Goal: Download file/media

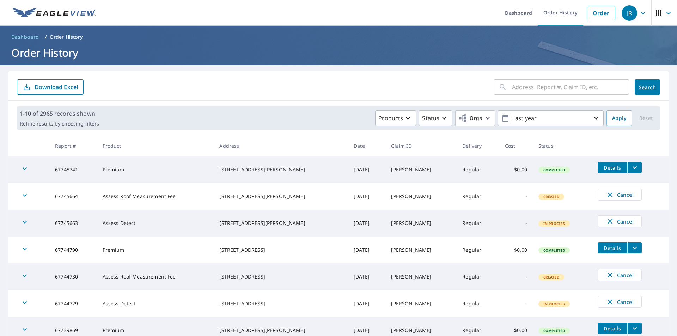
click at [610, 245] on span "Details" at bounding box center [612, 248] width 21 height 7
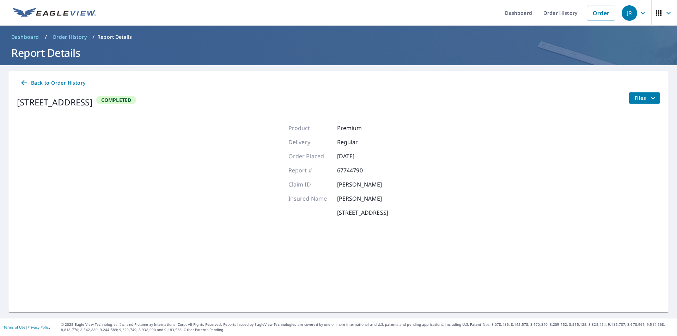
click at [635, 96] on span "Files" at bounding box center [646, 98] width 23 height 8
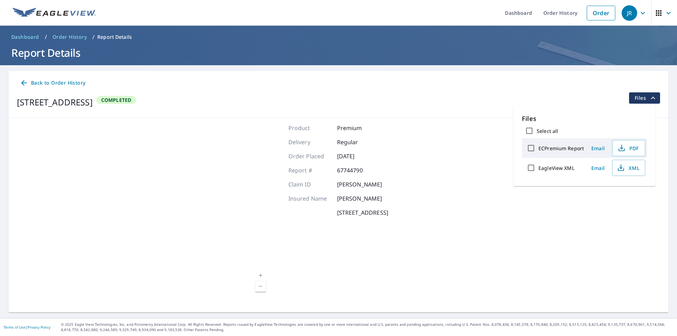
click at [635, 99] on span "Files" at bounding box center [646, 98] width 23 height 8
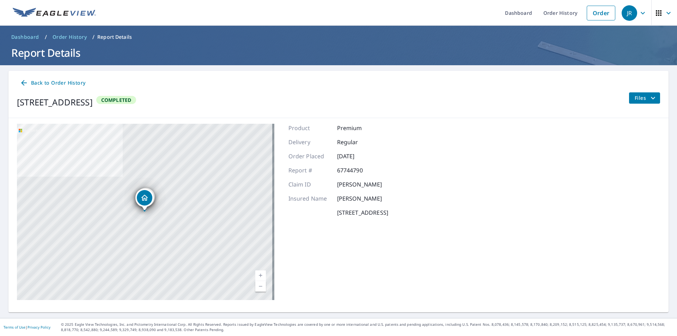
click at [622, 143] on div "[STREET_ADDRESS] [STREET_ADDRESS] [STREET_ADDRESS] Aerial Road A standard road …" at bounding box center [338, 212] width 660 height 188
click at [637, 101] on span "Files" at bounding box center [646, 98] width 23 height 8
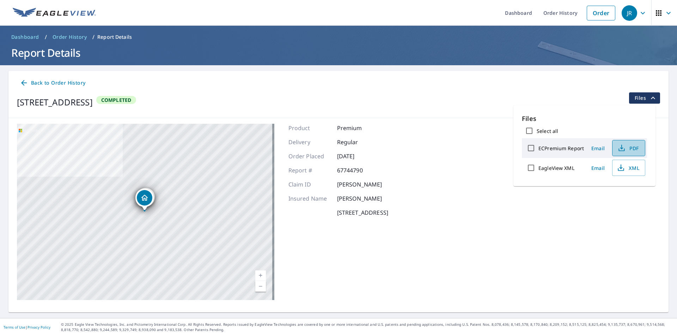
click at [623, 146] on icon "button" at bounding box center [621, 148] width 8 height 8
click at [620, 167] on icon "button" at bounding box center [621, 168] width 8 height 8
click at [38, 82] on span "Back to Order History" at bounding box center [53, 83] width 66 height 9
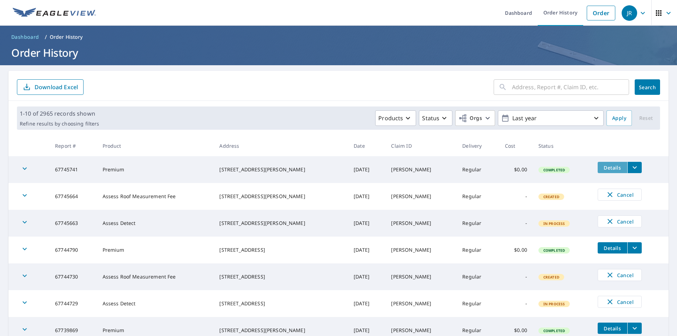
click at [603, 167] on span "Details" at bounding box center [612, 167] width 21 height 7
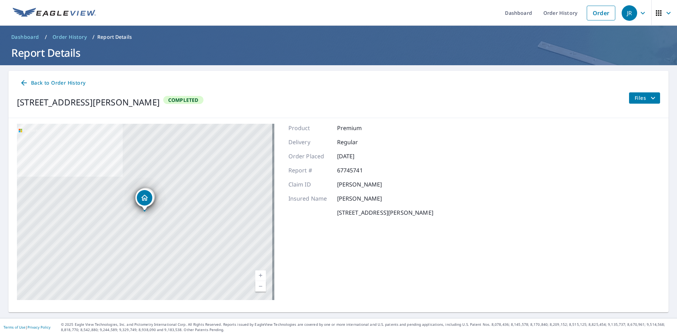
click at [635, 99] on span "Files" at bounding box center [646, 98] width 23 height 8
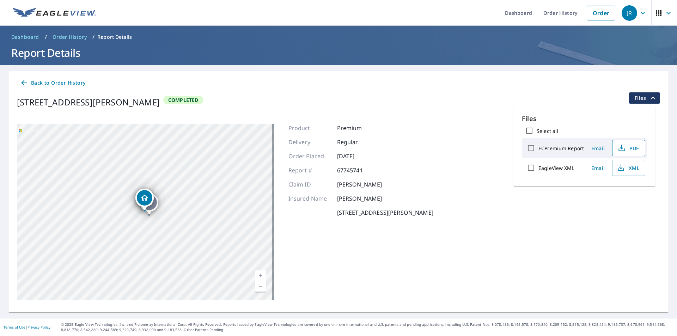
click at [623, 147] on icon "button" at bounding box center [621, 148] width 8 height 8
click at [619, 166] on icon "button" at bounding box center [621, 168] width 8 height 8
click at [71, 81] on span "Back to Order History" at bounding box center [53, 83] width 66 height 9
